Goal: Find specific page/section: Find specific page/section

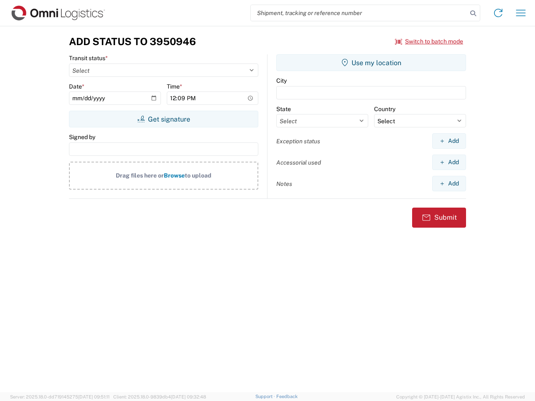
click at [359, 13] on input "search" at bounding box center [359, 13] width 217 height 16
click at [473, 13] on icon at bounding box center [474, 14] width 12 height 12
click at [499, 13] on icon at bounding box center [498, 12] width 13 height 13
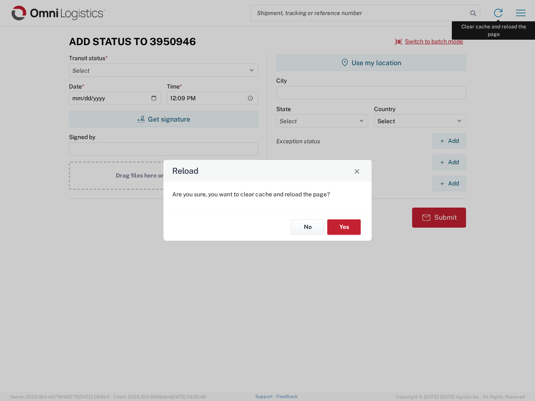
click at [521, 13] on div "Reload Are you sure, you want to clear cache and reload the page? No Yes" at bounding box center [267, 200] width 535 height 401
click at [429, 41] on div "Reload Are you sure, you want to clear cache and reload the page? No Yes" at bounding box center [267, 200] width 535 height 401
click at [164, 119] on div "Reload Are you sure, you want to clear cache and reload the page? No Yes" at bounding box center [267, 200] width 535 height 401
click at [371, 63] on div "Reload Are you sure, you want to clear cache and reload the page? No Yes" at bounding box center [267, 200] width 535 height 401
click at [449, 141] on div "Reload Are you sure, you want to clear cache and reload the page? No Yes" at bounding box center [267, 200] width 535 height 401
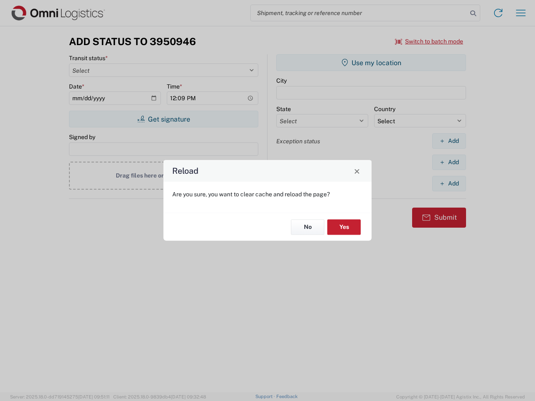
click at [449, 162] on div "Reload Are you sure, you want to clear cache and reload the page? No Yes" at bounding box center [267, 200] width 535 height 401
click at [449, 184] on div "Reload Are you sure, you want to clear cache and reload the page? No Yes" at bounding box center [267, 200] width 535 height 401
